Goal: Task Accomplishment & Management: Use online tool/utility

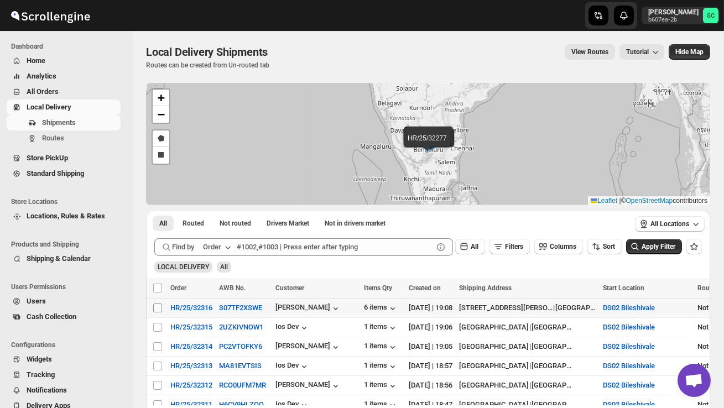
click at [156, 308] on input "Select shipment" at bounding box center [157, 308] width 9 height 9
checkbox input "true"
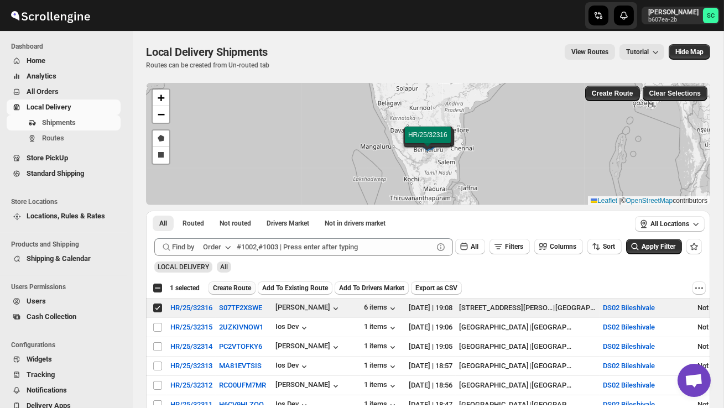
click at [232, 287] on span "Create Route" at bounding box center [232, 288] width 38 height 9
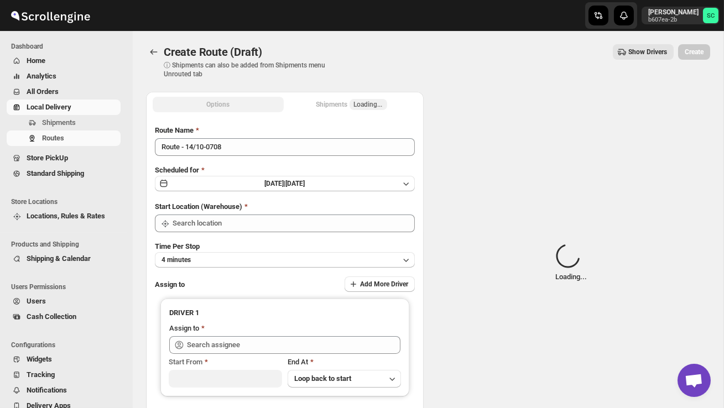
type input "DS02 Bileshivale"
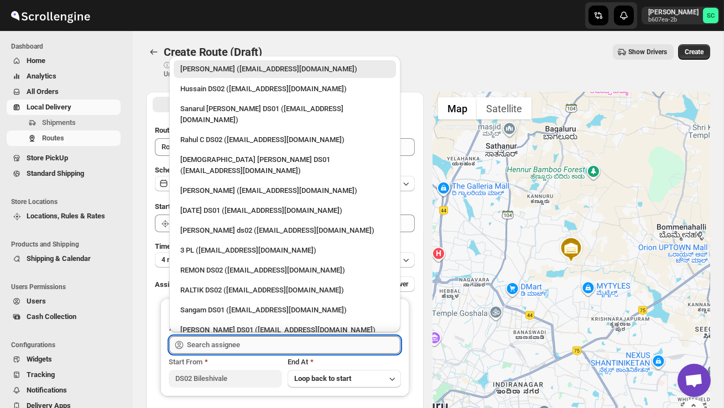
click at [227, 346] on input "text" at bounding box center [293, 345] width 213 height 18
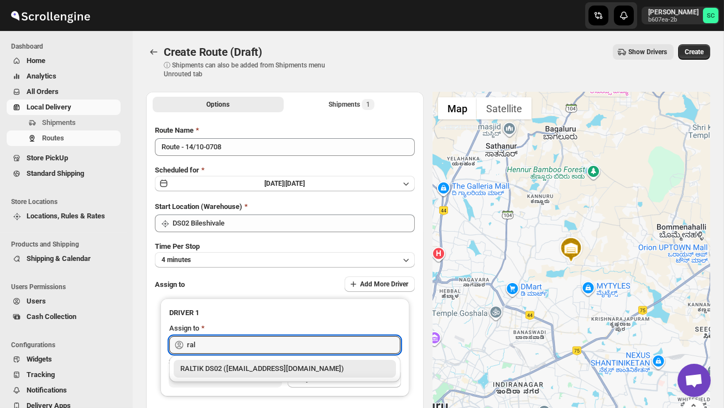
click at [243, 367] on div "RALTIK DS02 ([EMAIL_ADDRESS][DOMAIN_NAME])" at bounding box center [284, 368] width 209 height 11
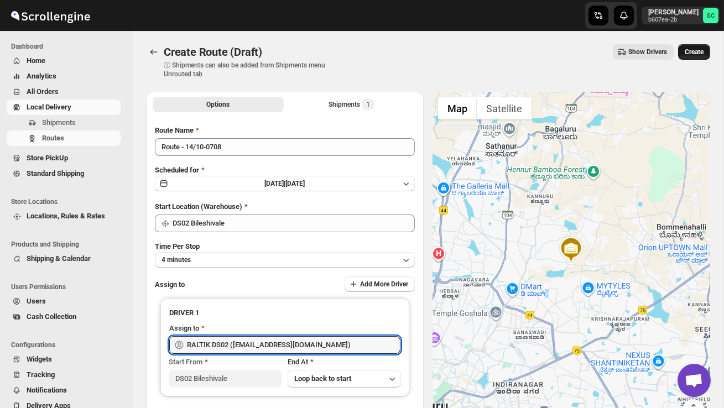
type input "RALTIK DS02 ([EMAIL_ADDRESS][DOMAIN_NAME])"
click at [699, 46] on button "Create" at bounding box center [694, 51] width 32 height 15
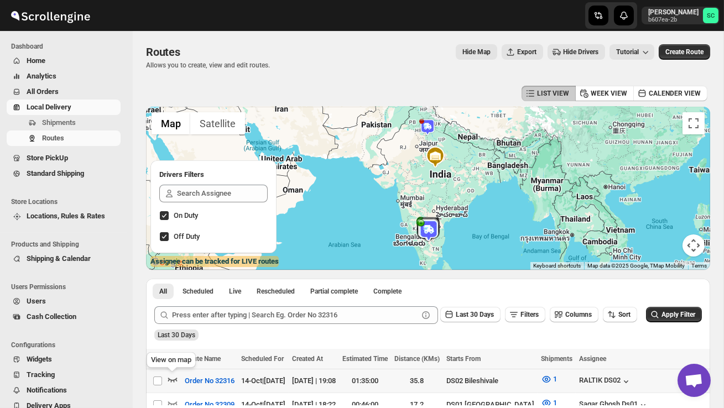
click at [171, 375] on icon "button" at bounding box center [172, 379] width 11 height 11
